Goal: Communication & Community: Answer question/provide support

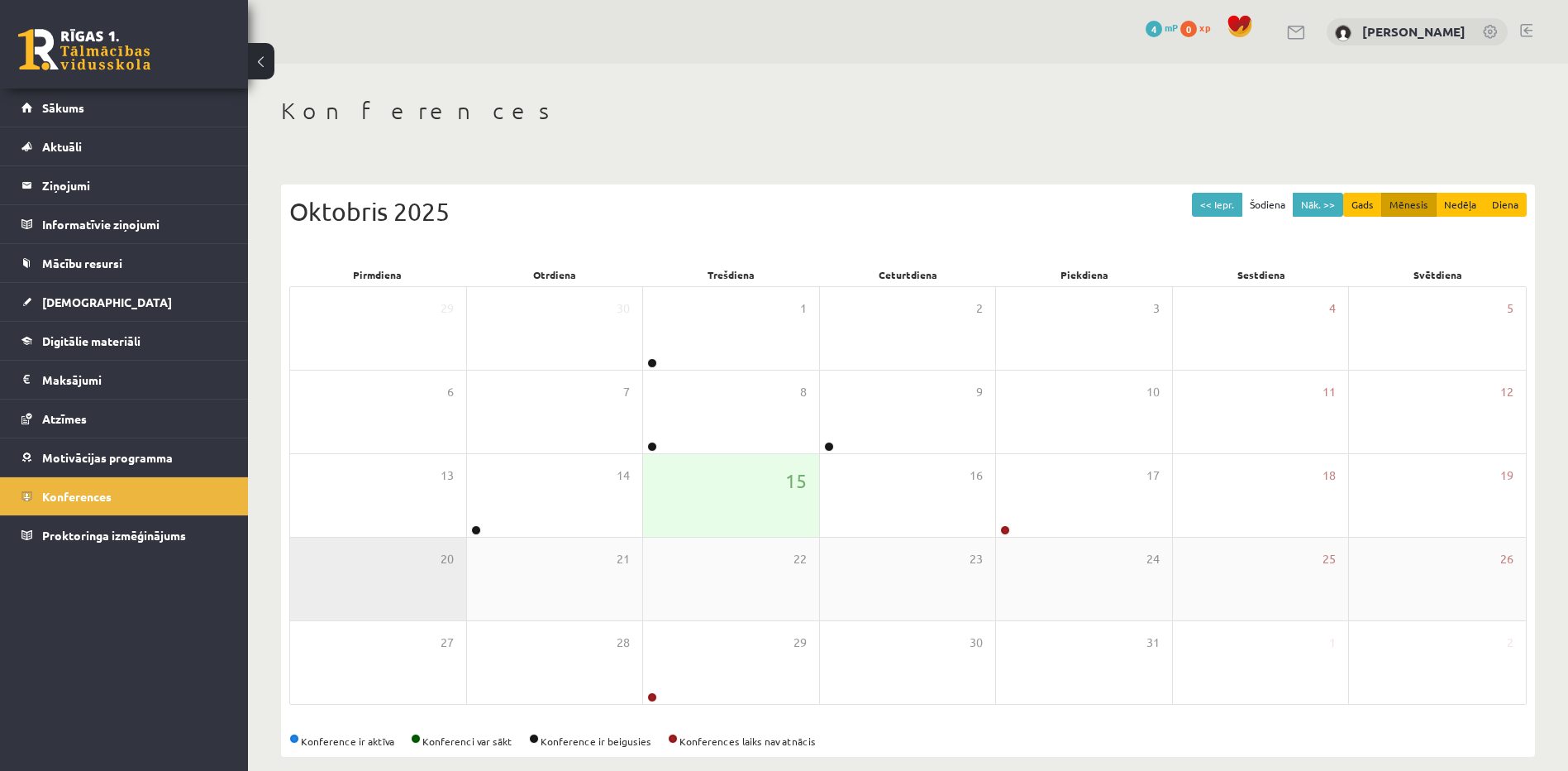
scroll to position [19, 0]
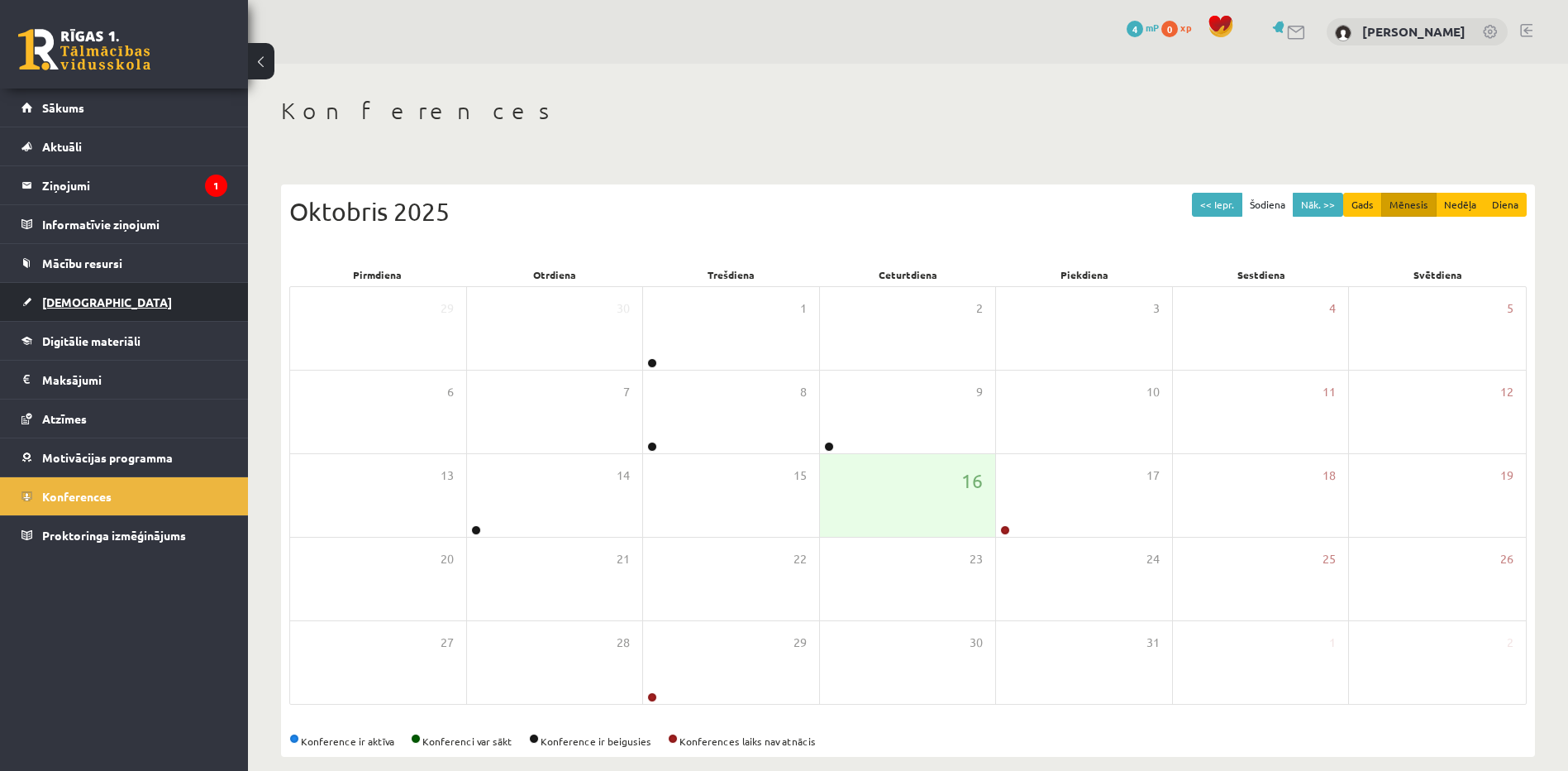
scroll to position [19, 0]
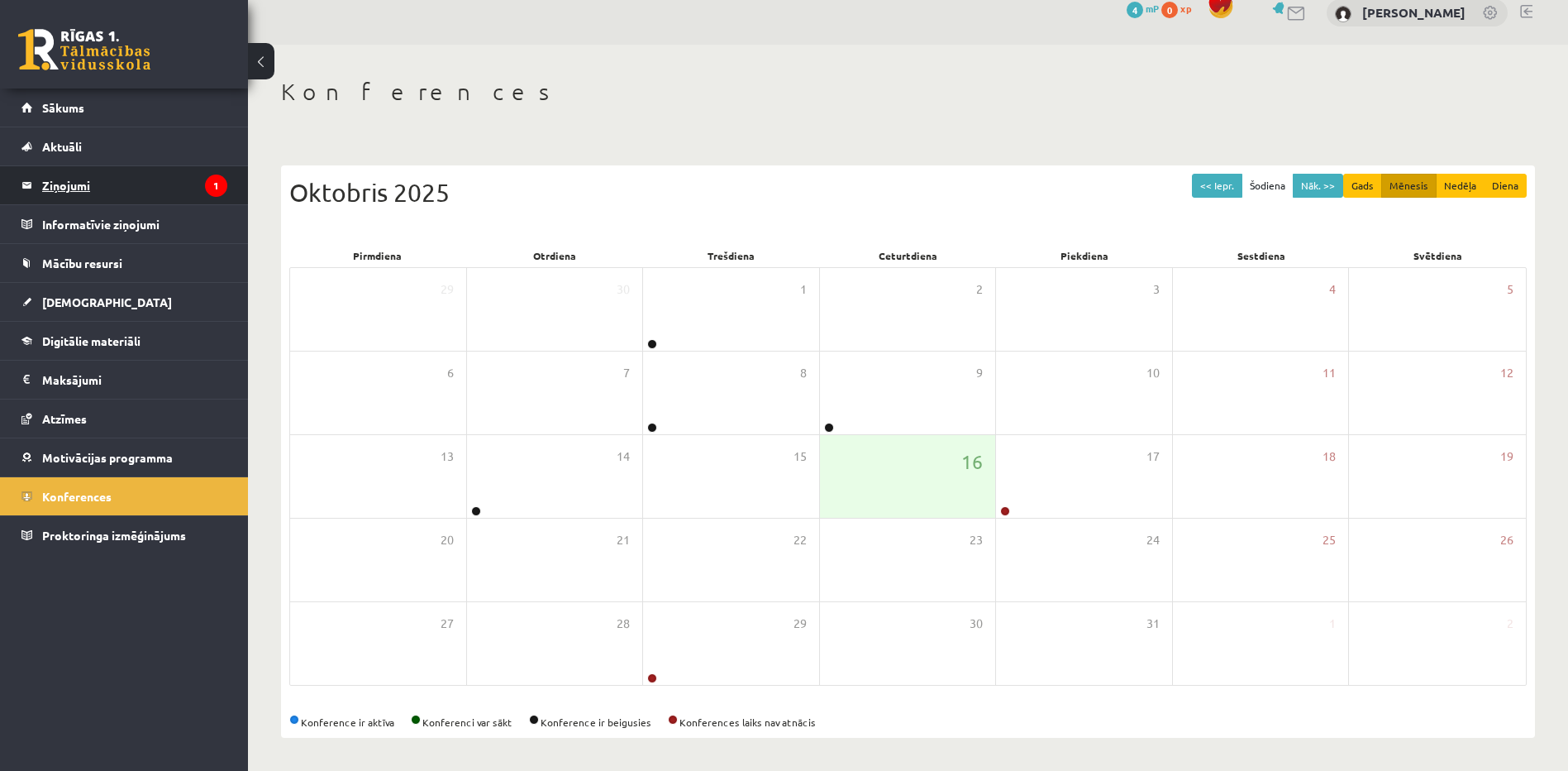
click at [80, 182] on legend "Ziņojumi 1" at bounding box center [135, 185] width 186 height 38
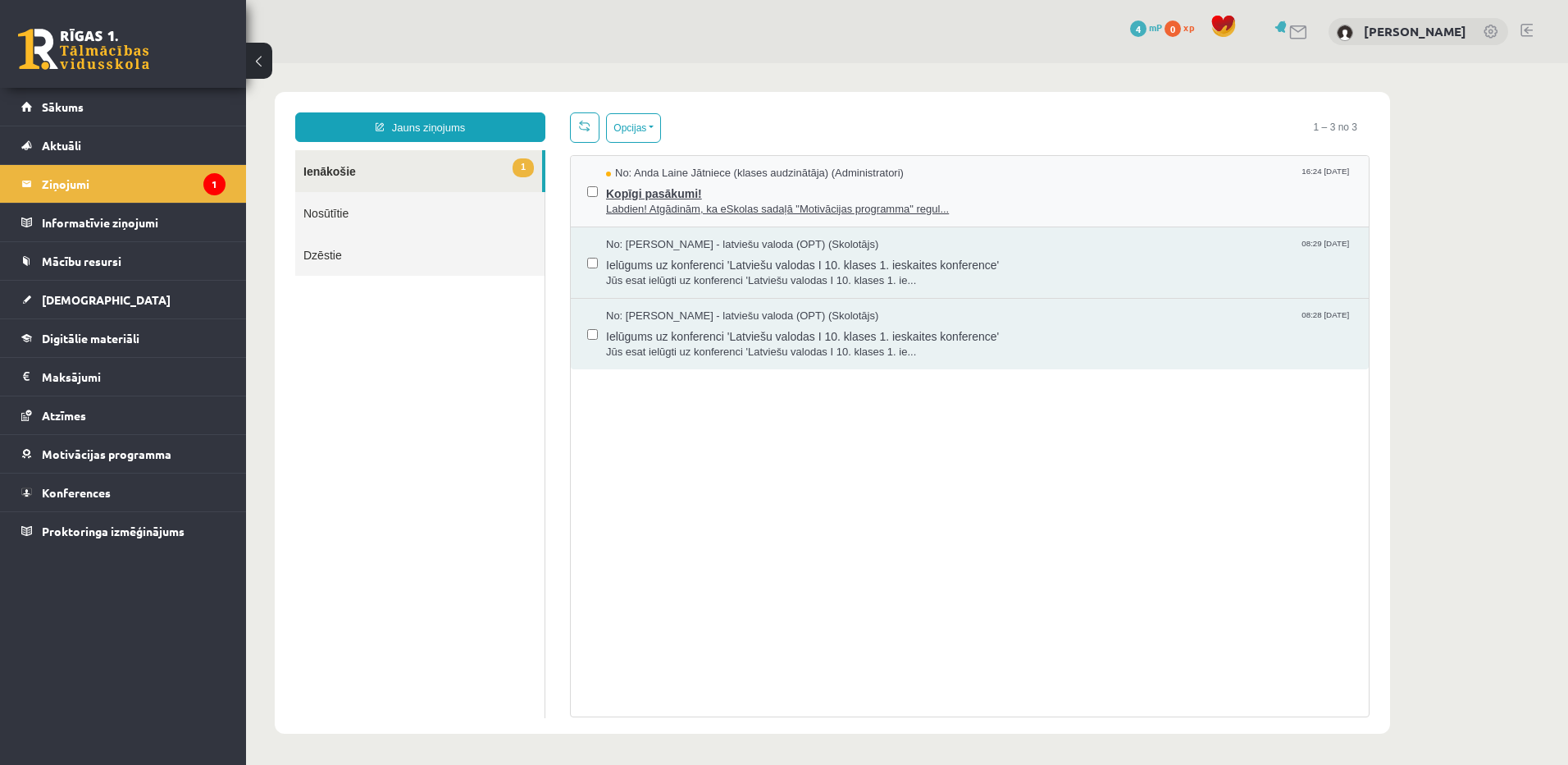
click at [777, 206] on span "Labdien! Atgādinām, ka eSkolas sadaļā "Motivācijas programma" regul..." at bounding box center [979, 209] width 746 height 16
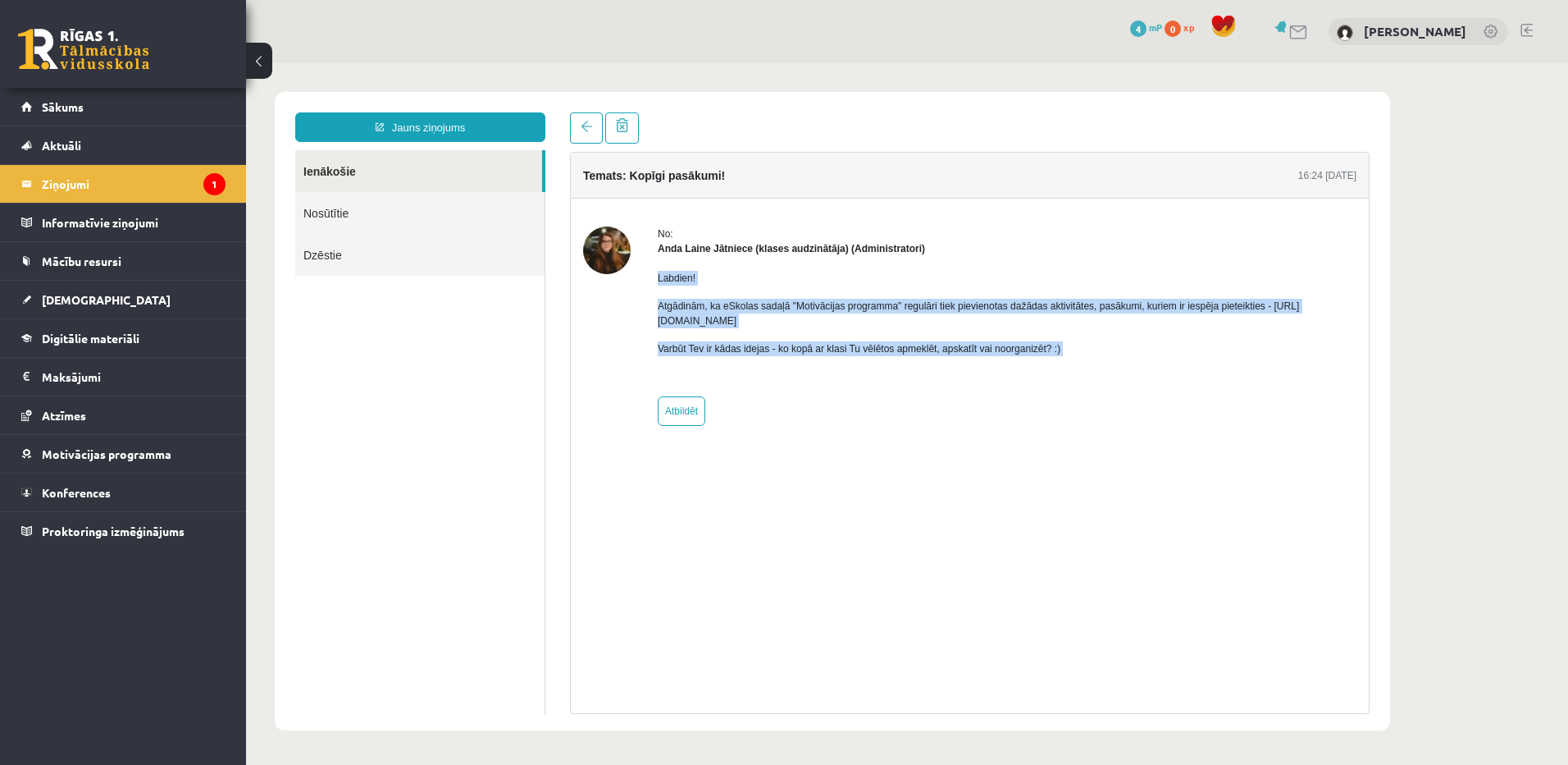
drag, startPoint x: 655, startPoint y: 274, endPoint x: 1092, endPoint y: 375, distance: 448.5
click at [1092, 375] on div "No: Anda Laine Jātniece (klases audzinātāja) (Administratori) Labdien! Atgādinā…" at bounding box center [970, 325] width 773 height 199
copy div "Labdien! Atgādinām, ka eSkolas sadaļā "Motivācijas programma" regulāri tiek pie…"
